Goal: Check status: Check status

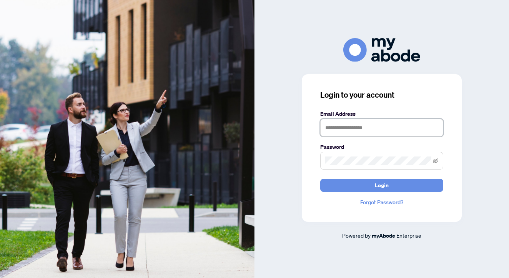
type input "**********"
click at [382, 185] on button "Login" at bounding box center [381, 185] width 123 height 13
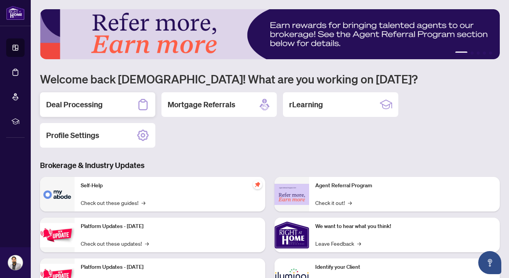
click at [125, 111] on div "Deal Processing" at bounding box center [97, 104] width 115 height 25
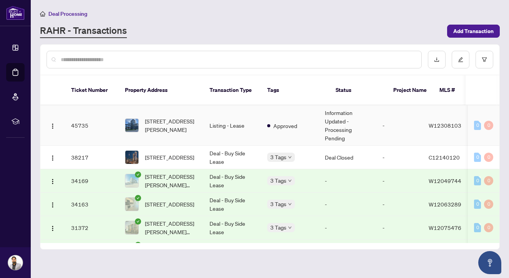
click at [96, 130] on td "45735" at bounding box center [92, 125] width 54 height 40
